Goal: Communication & Community: Answer question/provide support

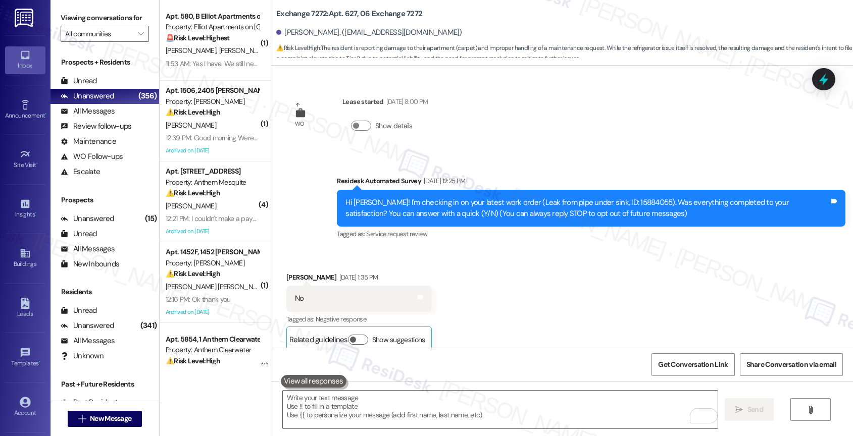
scroll to position [4112, 0]
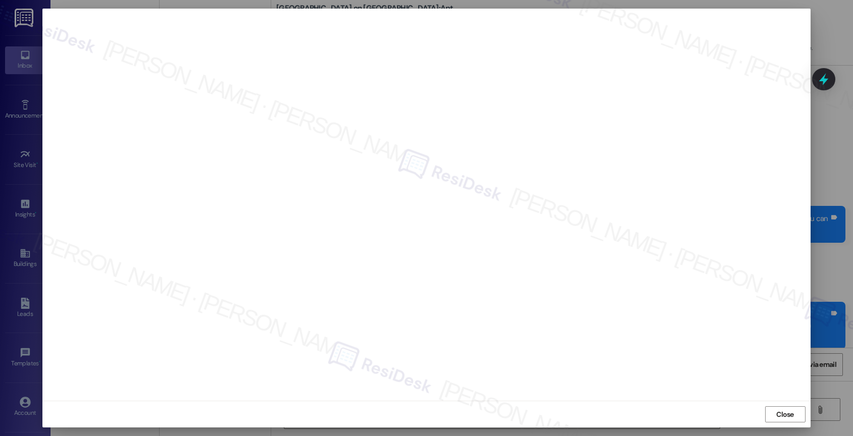
scroll to position [570, 0]
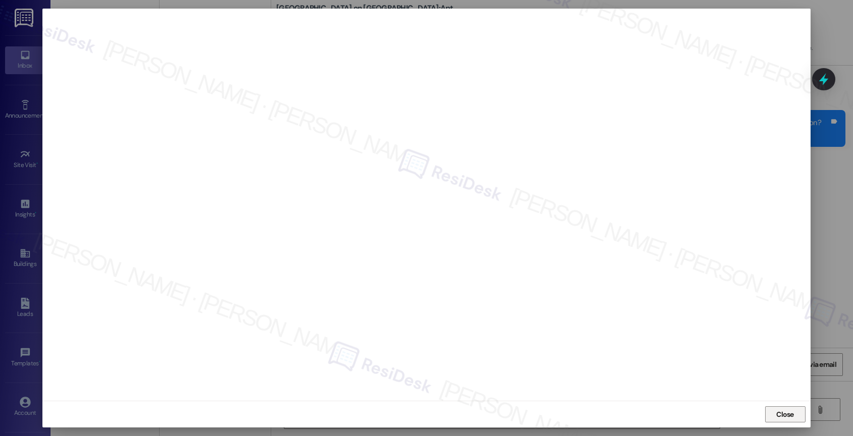
click at [765, 410] on div "Close" at bounding box center [426, 414] width 768 height 27
click at [776, 411] on span "Close" at bounding box center [785, 415] width 18 height 11
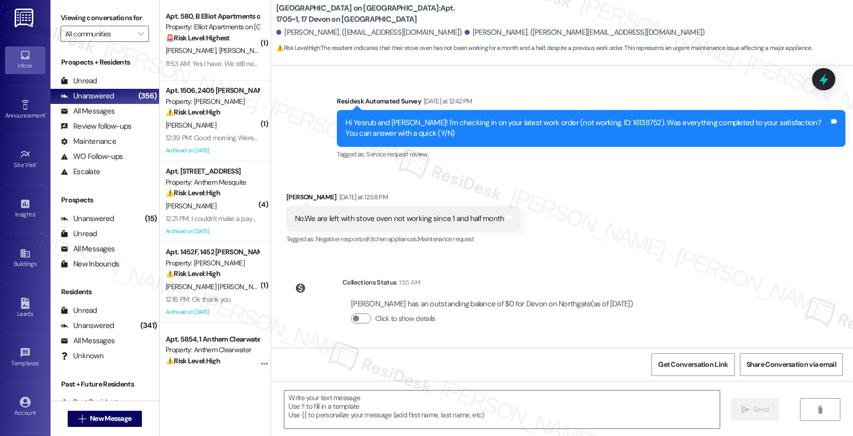
click at [575, 247] on div "Received via SMS Yesrub Jahan Yesterday at 12:58 PM No.We are left with stove o…" at bounding box center [562, 211] width 582 height 85
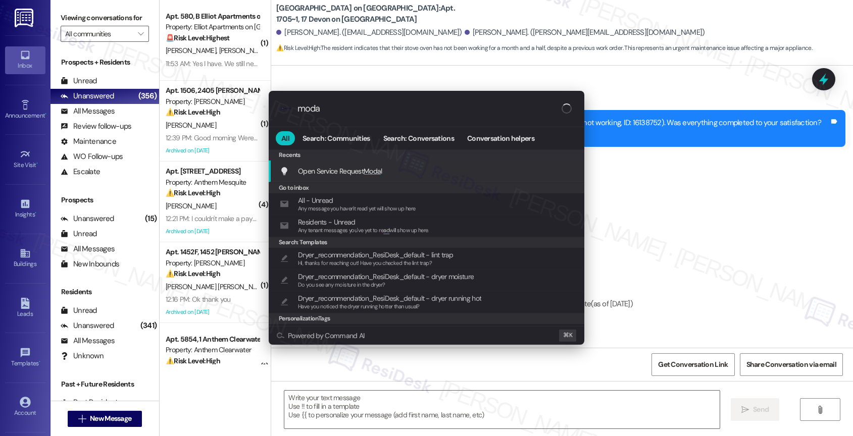
type input "modal"
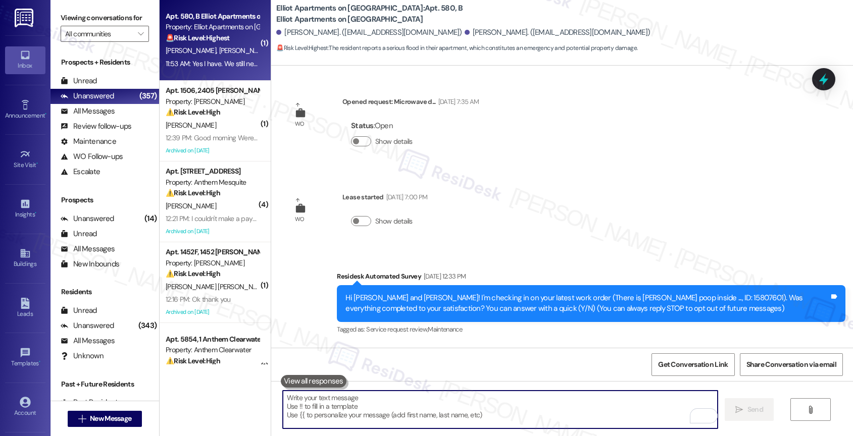
scroll to position [2298, 0]
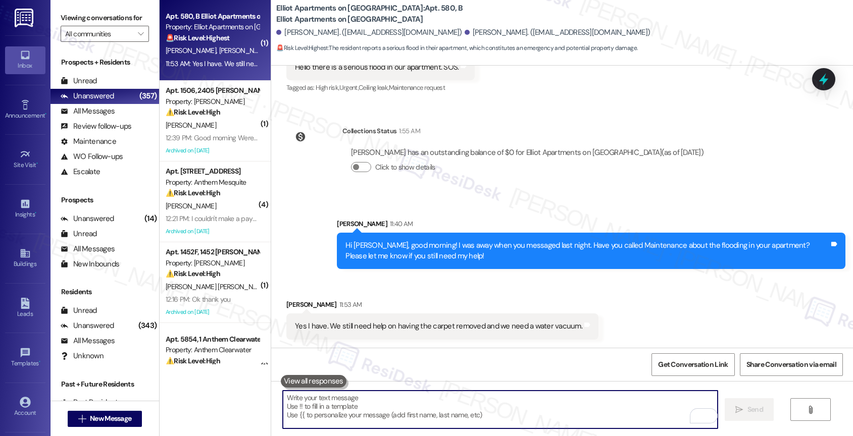
click at [342, 404] on textarea "To enrich screen reader interactions, please activate Accessibility in Grammarl…" at bounding box center [500, 410] width 435 height 38
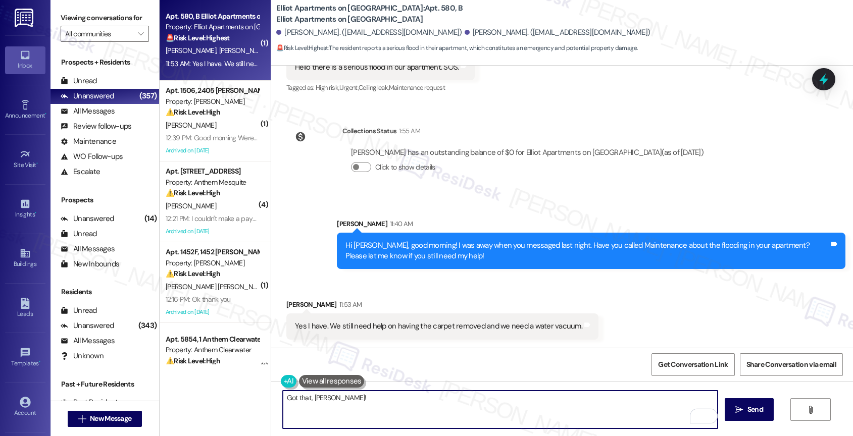
click at [352, 398] on textarea "Got that, [PERSON_NAME]!" at bounding box center [500, 410] width 435 height 38
type textarea "Got that, [PERSON_NAME]!"
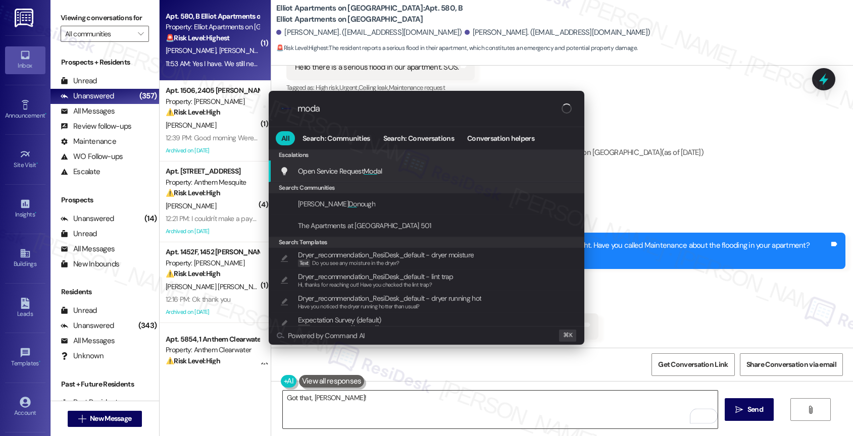
type input "modal"
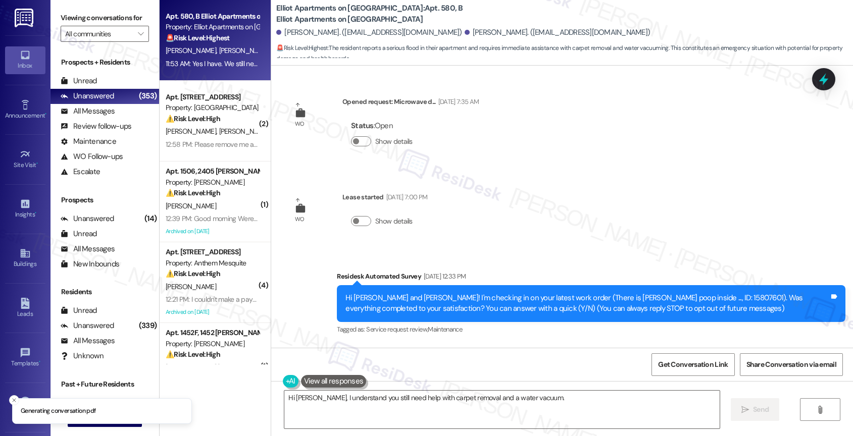
type textarea "Hi [PERSON_NAME], I understand you still need help with carpet removal and a wa…"
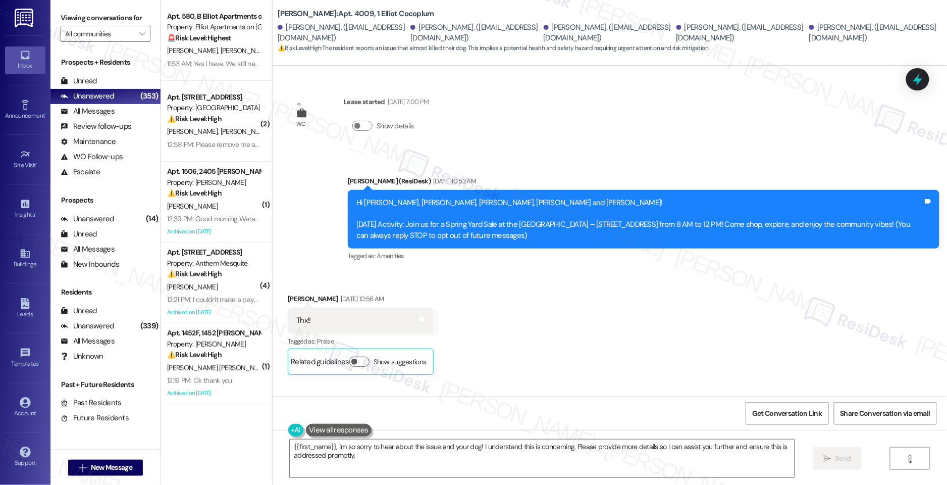
scroll to position [2502, 0]
